Goal: Task Accomplishment & Management: Manage account settings

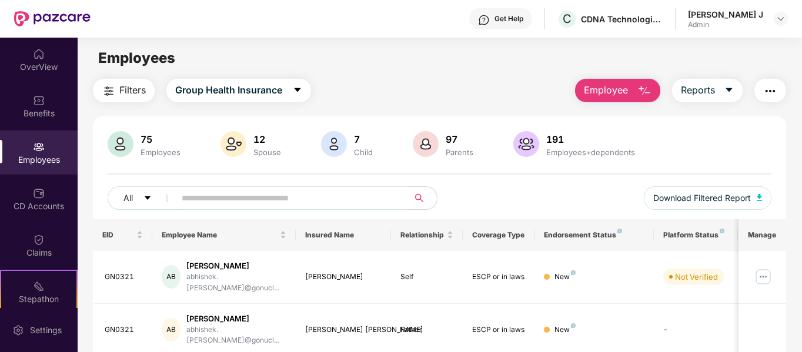
click at [771, 18] on div "[PERSON_NAME] J Admin" at bounding box center [738, 19] width 100 height 21
click at [778, 19] on img at bounding box center [780, 18] width 9 height 9
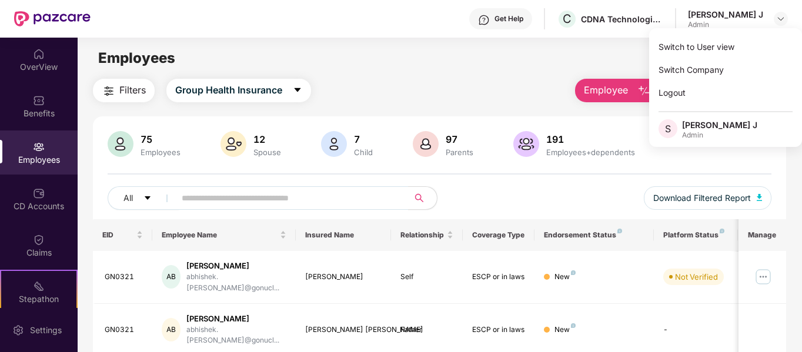
click at [713, 134] on div "Admin" at bounding box center [719, 135] width 75 height 9
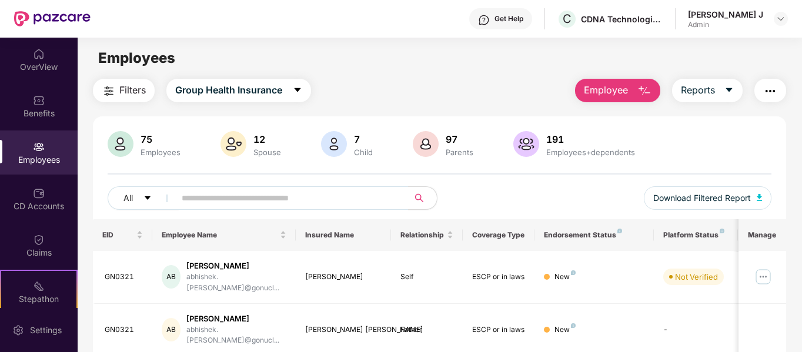
click at [738, 20] on div "Admin" at bounding box center [725, 24] width 75 height 9
click at [772, 11] on div "[PERSON_NAME] J Admin" at bounding box center [738, 19] width 100 height 21
click at [778, 16] on img at bounding box center [780, 18] width 9 height 9
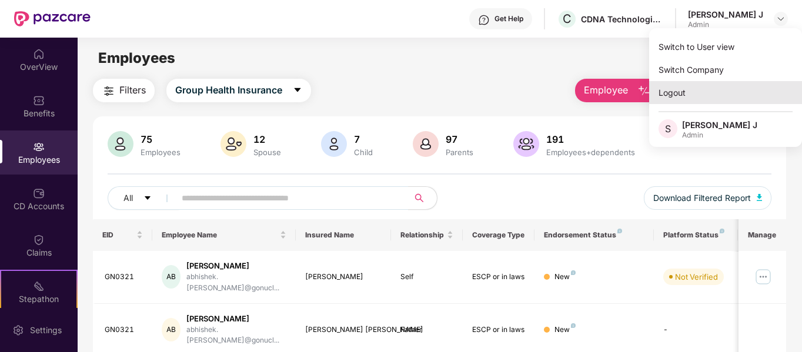
click at [710, 92] on div "Logout" at bounding box center [725, 92] width 153 height 23
